Goal: Task Accomplishment & Management: Manage account settings

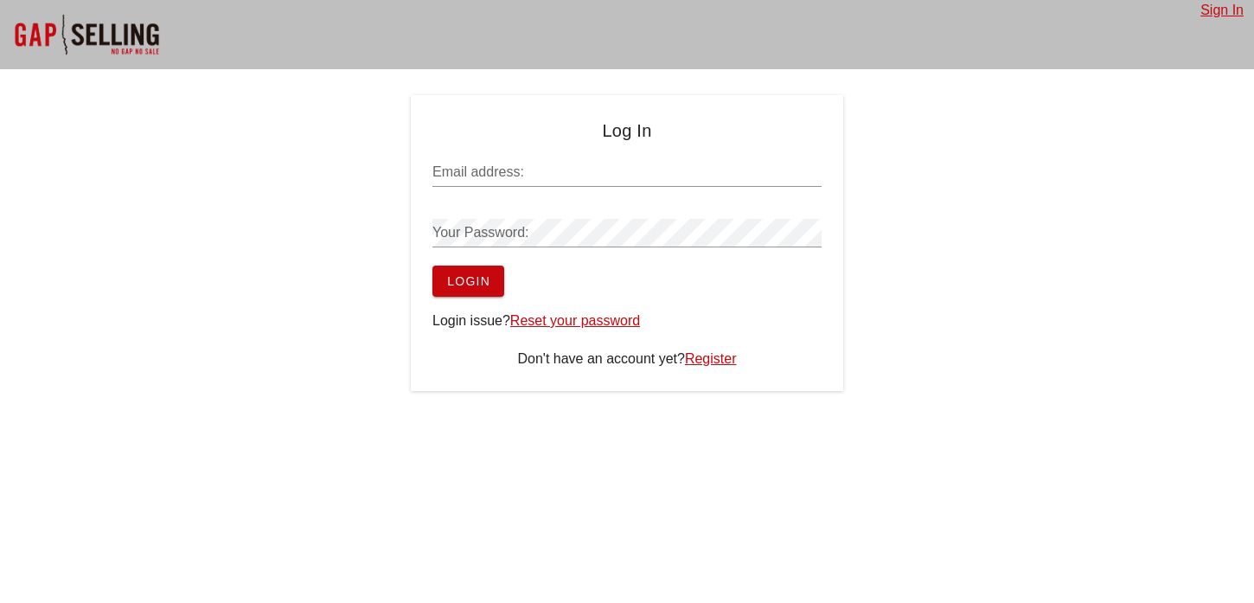
click at [507, 184] on input "Email address:" at bounding box center [626, 172] width 389 height 28
type input "[EMAIL_ADDRESS][DOMAIN_NAME]"
click at [476, 263] on div at bounding box center [626, 259] width 389 height 12
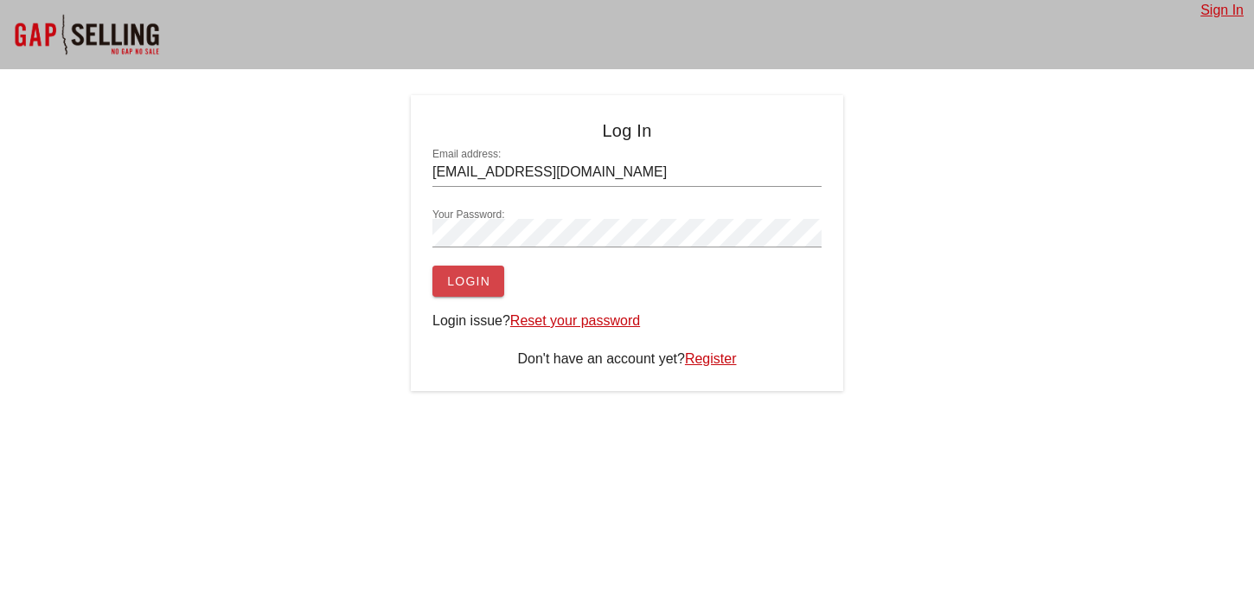
click at [476, 277] on span "Login" at bounding box center [468, 281] width 44 height 14
click at [457, 280] on span "Login" at bounding box center [468, 281] width 44 height 14
click at [484, 285] on span "Login" at bounding box center [468, 281] width 44 height 14
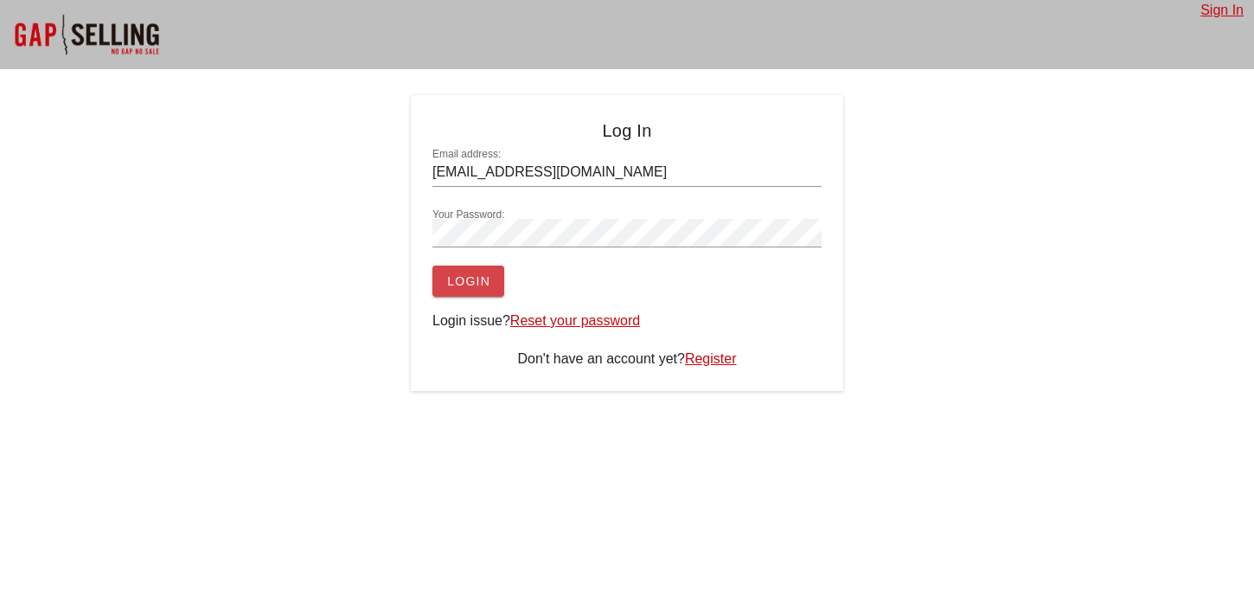
click at [484, 284] on span "Login" at bounding box center [468, 281] width 44 height 14
